Goal: Navigation & Orientation: Find specific page/section

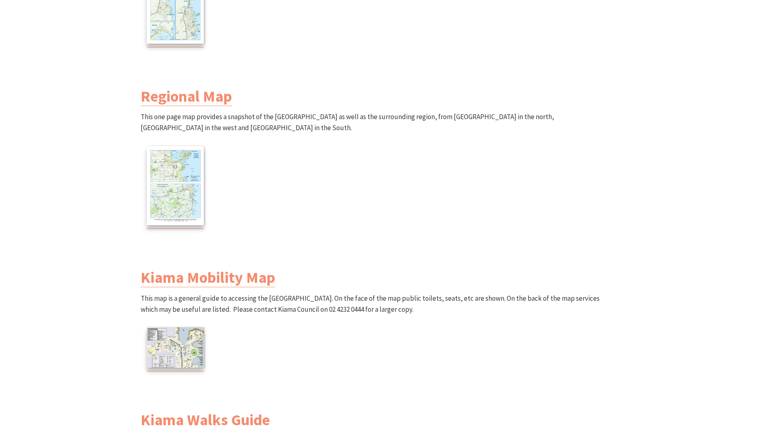
scroll to position [285, 0]
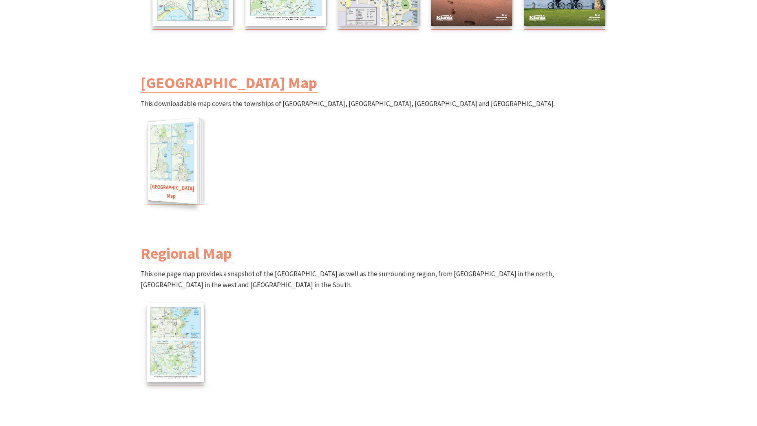
click at [191, 154] on img at bounding box center [172, 161] width 49 height 86
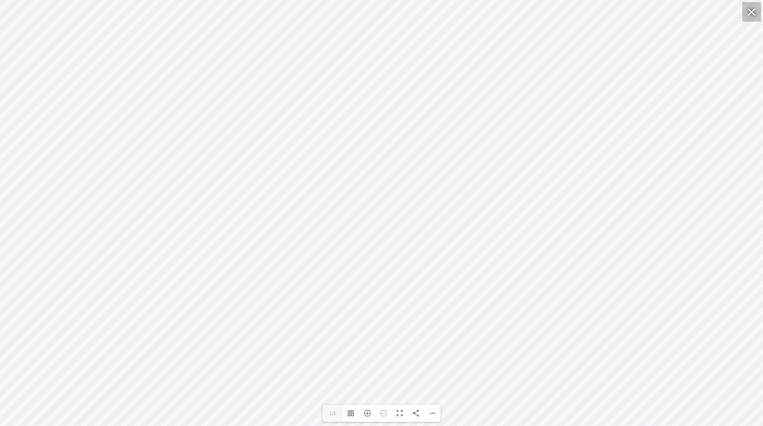
click at [747, 13] on div at bounding box center [751, 12] width 19 height 20
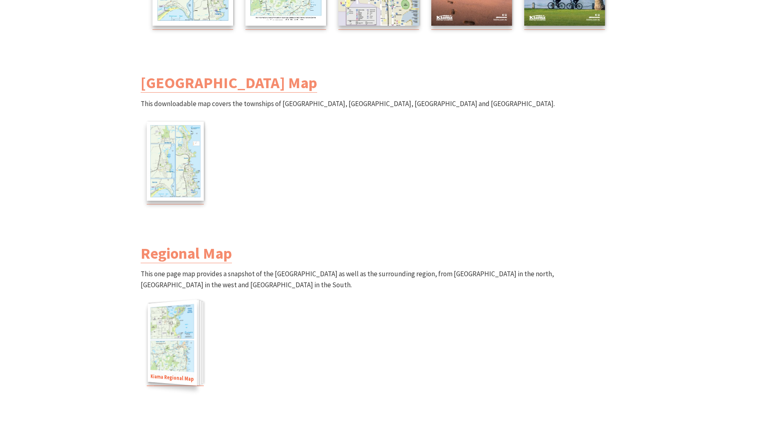
click at [168, 332] on img at bounding box center [172, 342] width 49 height 86
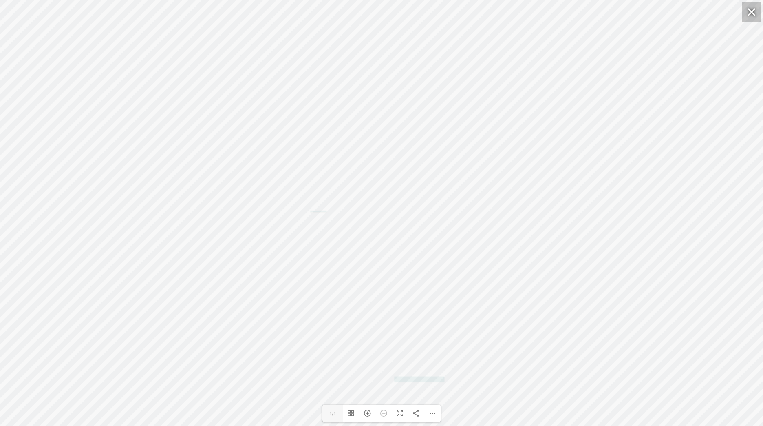
click at [754, 6] on div at bounding box center [751, 12] width 19 height 20
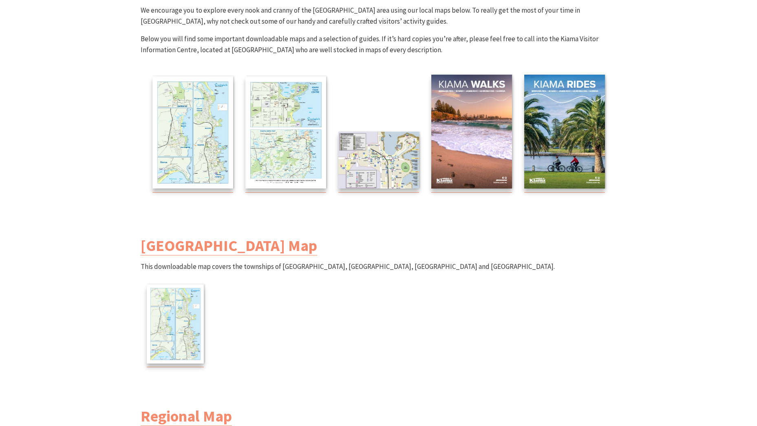
scroll to position [109, 0]
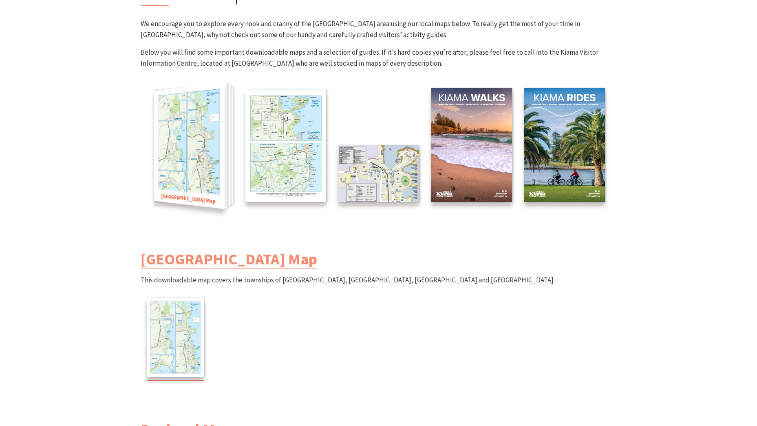
click at [202, 157] on img at bounding box center [189, 145] width 71 height 127
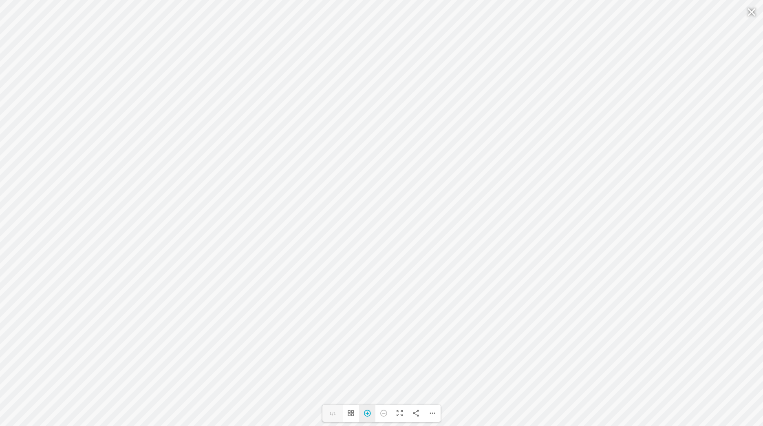
click at [369, 413] on div "Zoom In" at bounding box center [367, 412] width 16 height 17
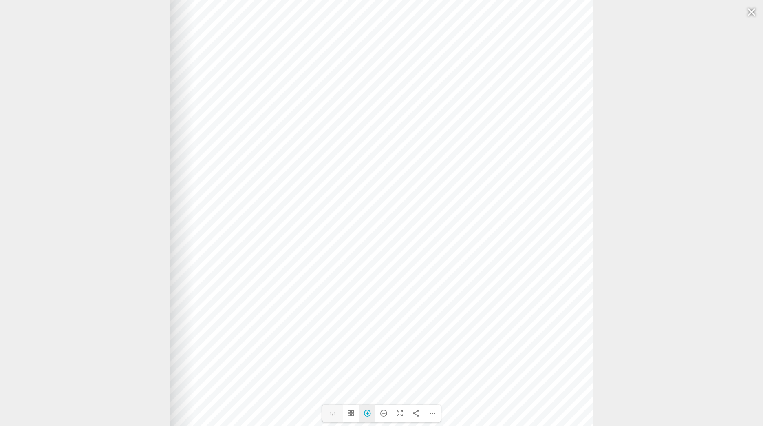
click at [369, 413] on div "Zoom In" at bounding box center [367, 412] width 16 height 17
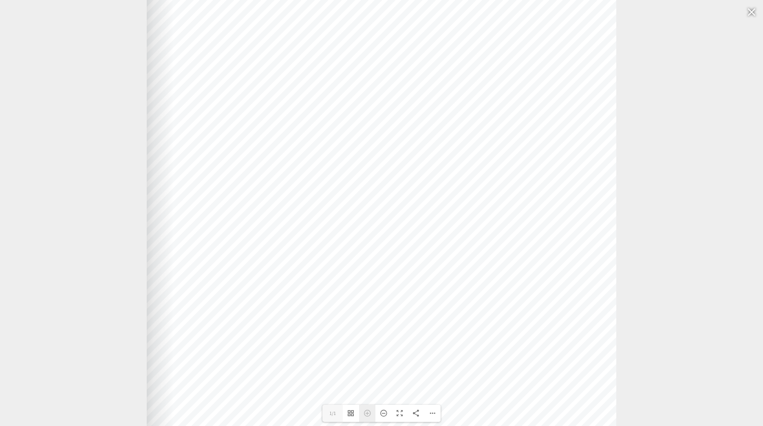
click at [369, 413] on div "Zoom In" at bounding box center [367, 412] width 16 height 17
click at [750, 8] on div at bounding box center [751, 12] width 19 height 20
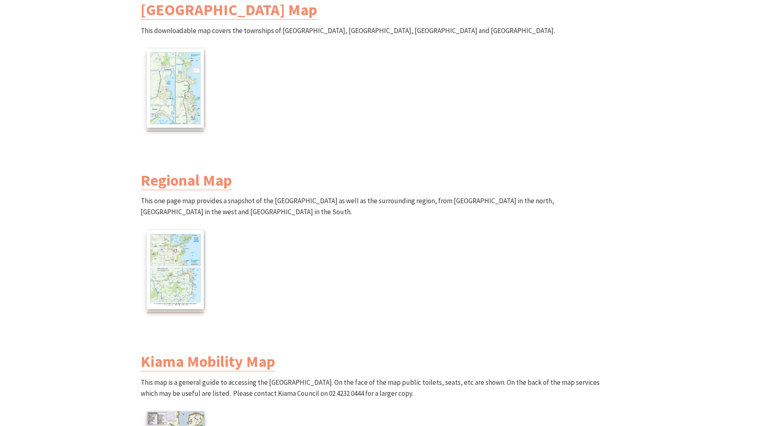
scroll to position [367, 0]
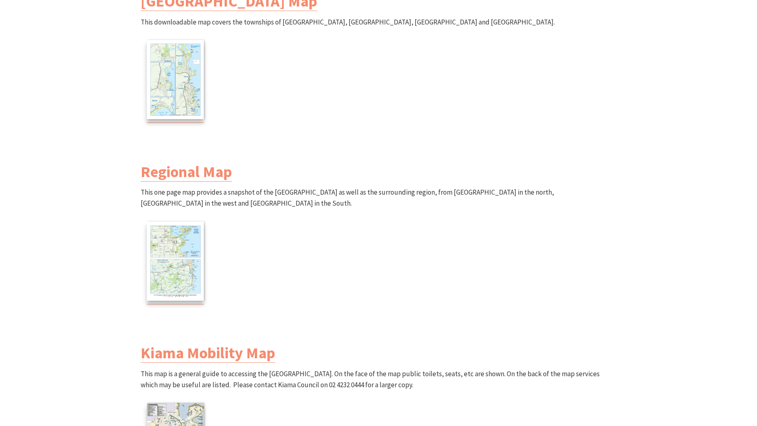
scroll to position [285, 0]
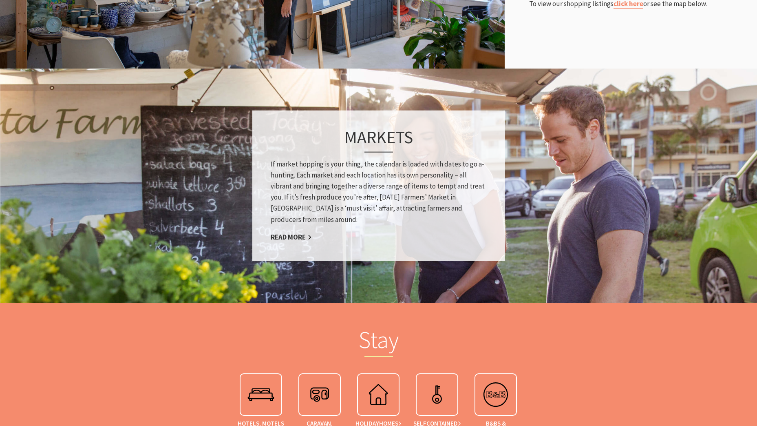
scroll to position [571, 0]
